Goal: Information Seeking & Learning: Learn about a topic

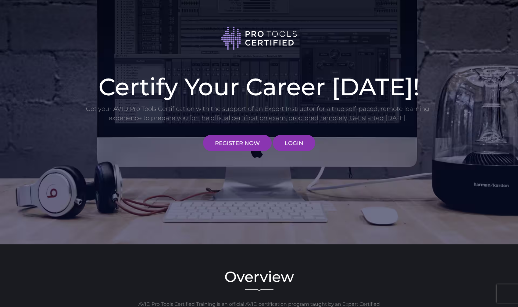
scroll to position [121, 0]
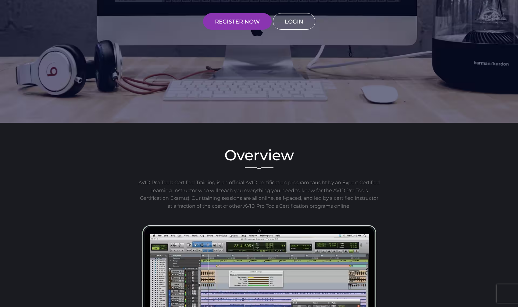
click at [308, 26] on link "LOGIN" at bounding box center [294, 21] width 42 height 16
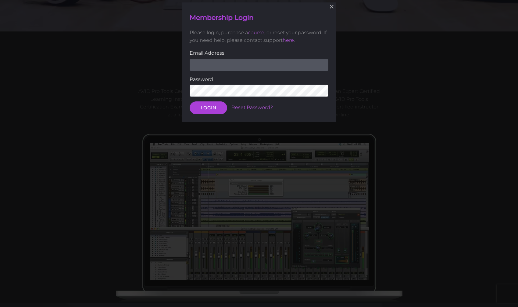
scroll to position [213, 0]
click at [227, 65] on input "email" at bounding box center [259, 64] width 139 height 12
type input "richslips@icloud.com"
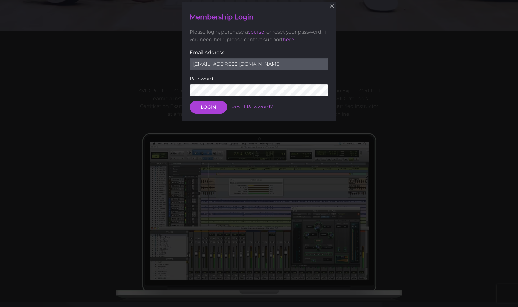
click at [208, 106] on button "LOGIN" at bounding box center [209, 107] width 38 height 13
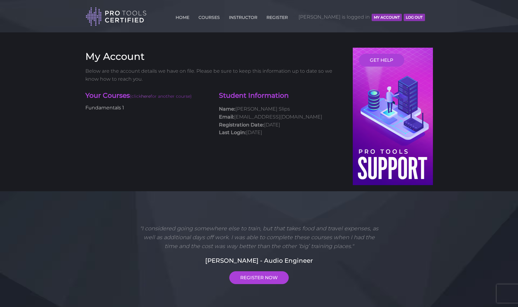
click at [112, 105] on link "Fundamentals 1" at bounding box center [104, 108] width 39 height 6
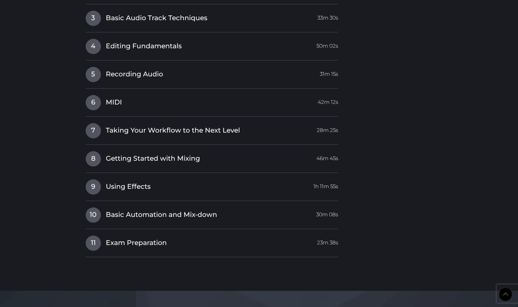
scroll to position [779, 0]
click at [171, 126] on span "Taking Your Workflow to the Next Level" at bounding box center [173, 129] width 134 height 9
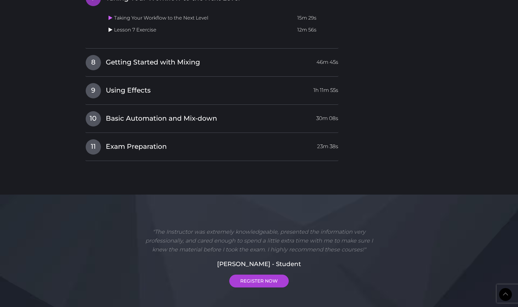
click at [112, 27] on icon at bounding box center [111, 29] width 4 height 5
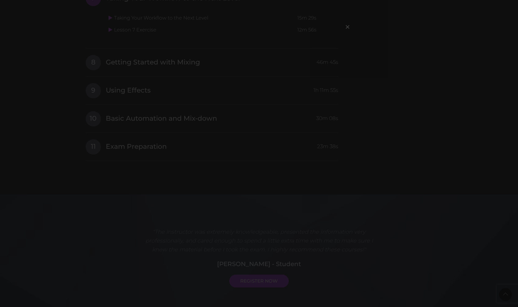
scroll to position [666, 0]
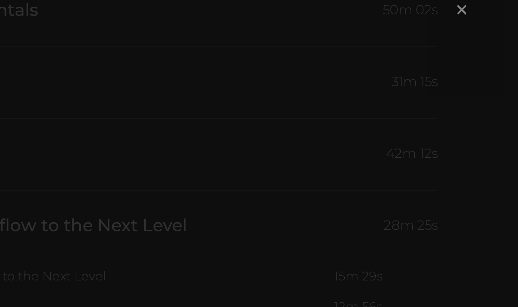
click at [345, 20] on span "×" at bounding box center [348, 26] width 6 height 13
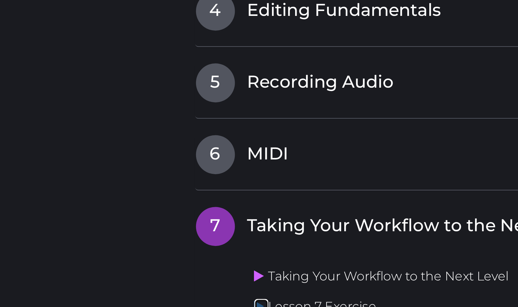
scroll to position [615, 0]
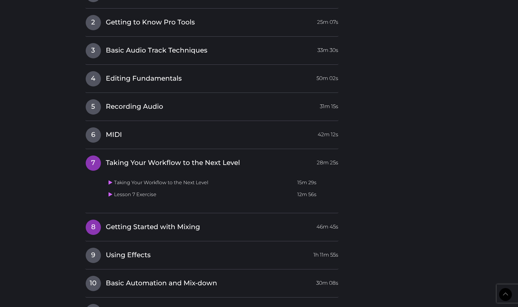
click at [170, 224] on span "Getting Started with Mixing" at bounding box center [153, 226] width 94 height 9
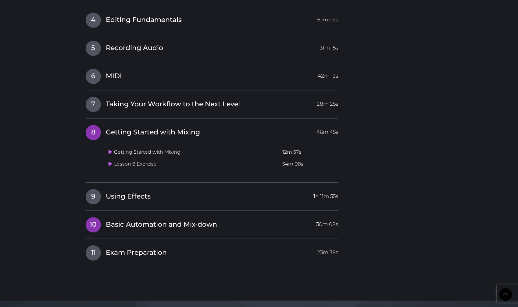
scroll to position [673, 0]
click at [112, 150] on icon at bounding box center [111, 152] width 4 height 5
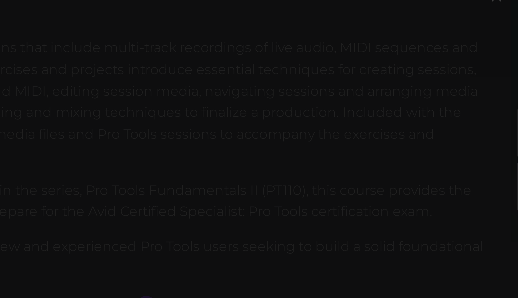
scroll to position [174, 0]
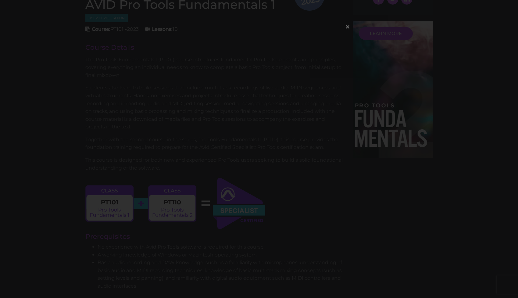
click at [348, 25] on span "×" at bounding box center [348, 26] width 6 height 13
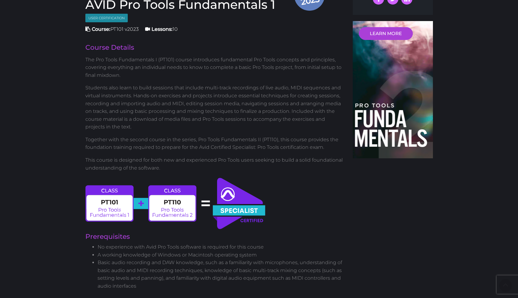
scroll to position [672, 0]
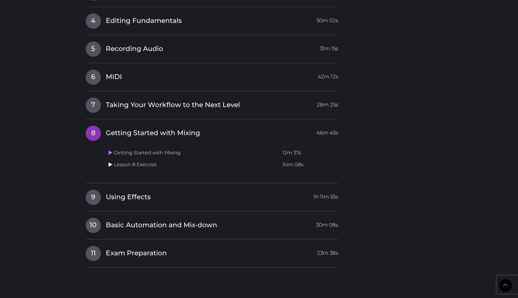
click at [110, 162] on icon at bounding box center [111, 164] width 4 height 5
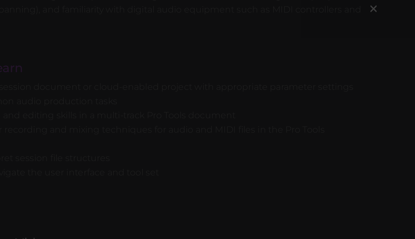
scroll to position [425, 0]
